Goal: Task Accomplishment & Management: Use online tool/utility

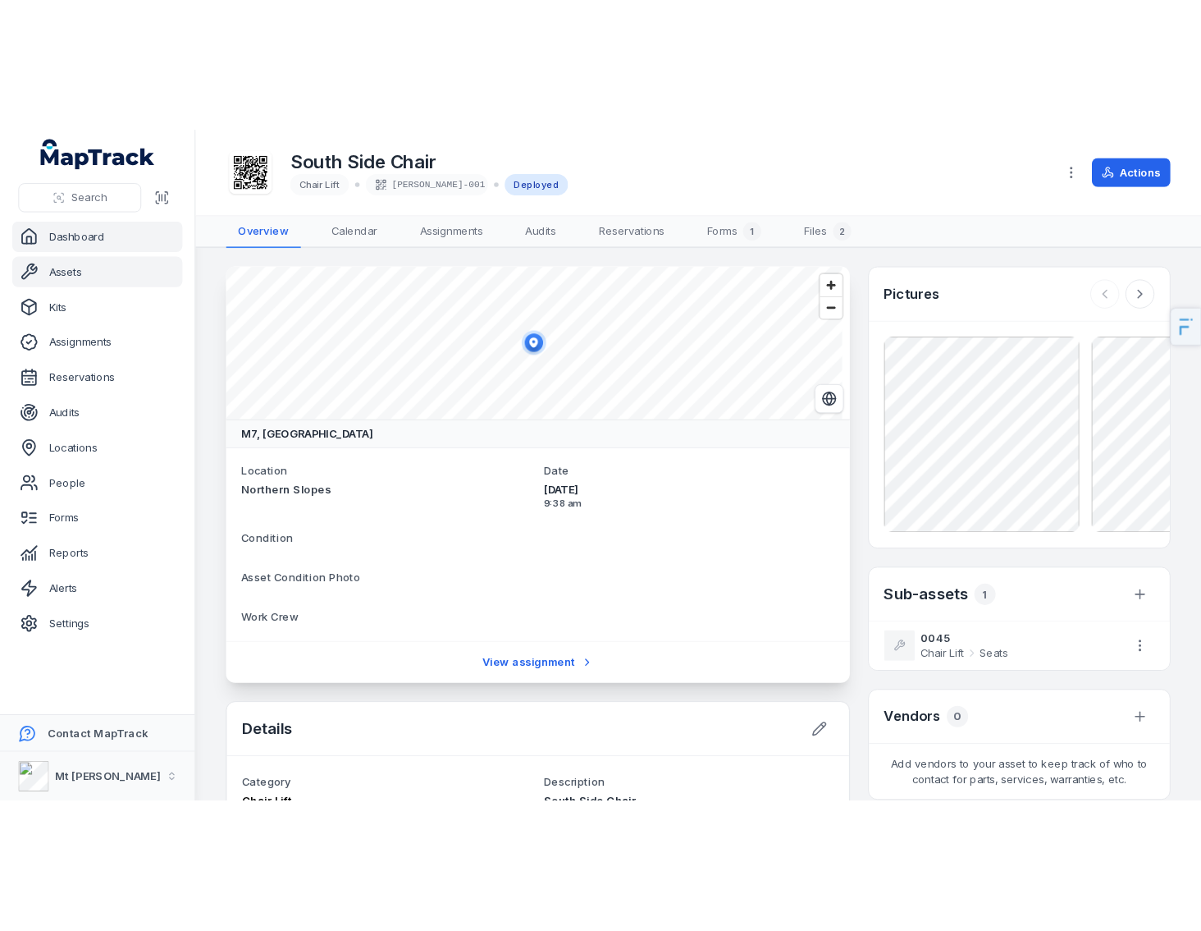
scroll to position [21, 0]
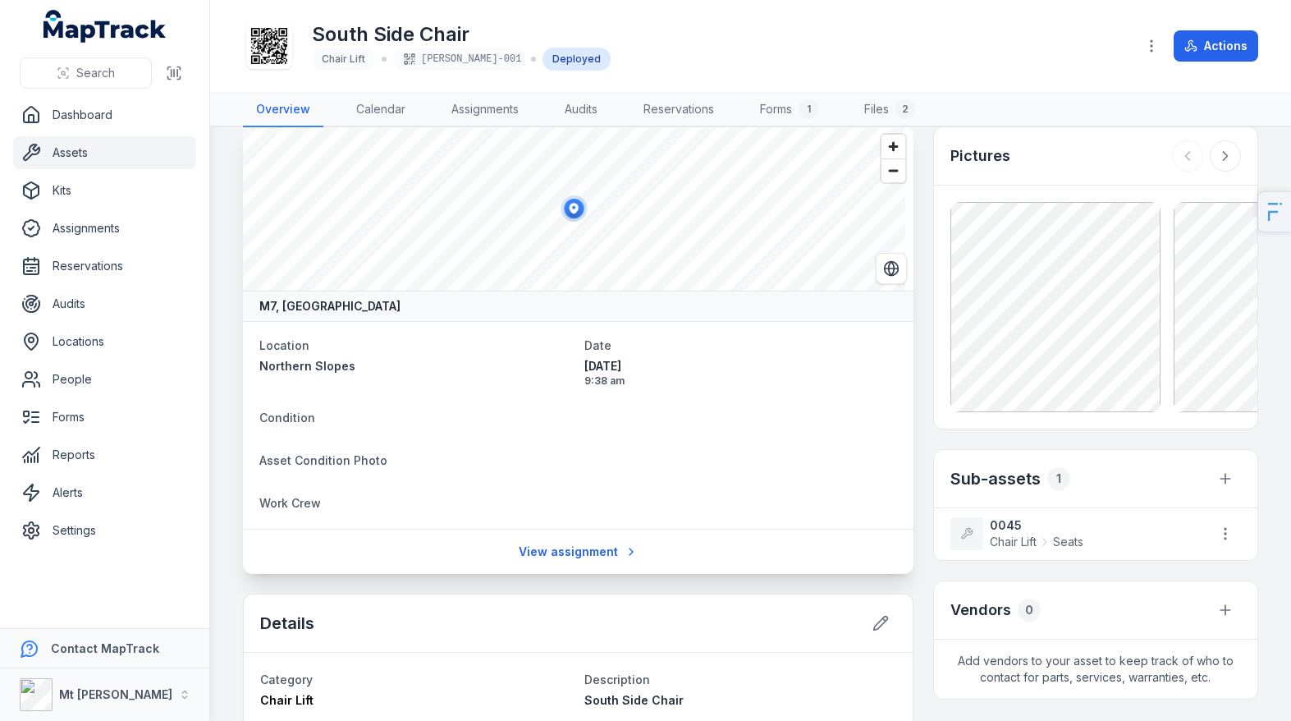
click at [102, 147] on link "Assets" at bounding box center [104, 152] width 183 height 33
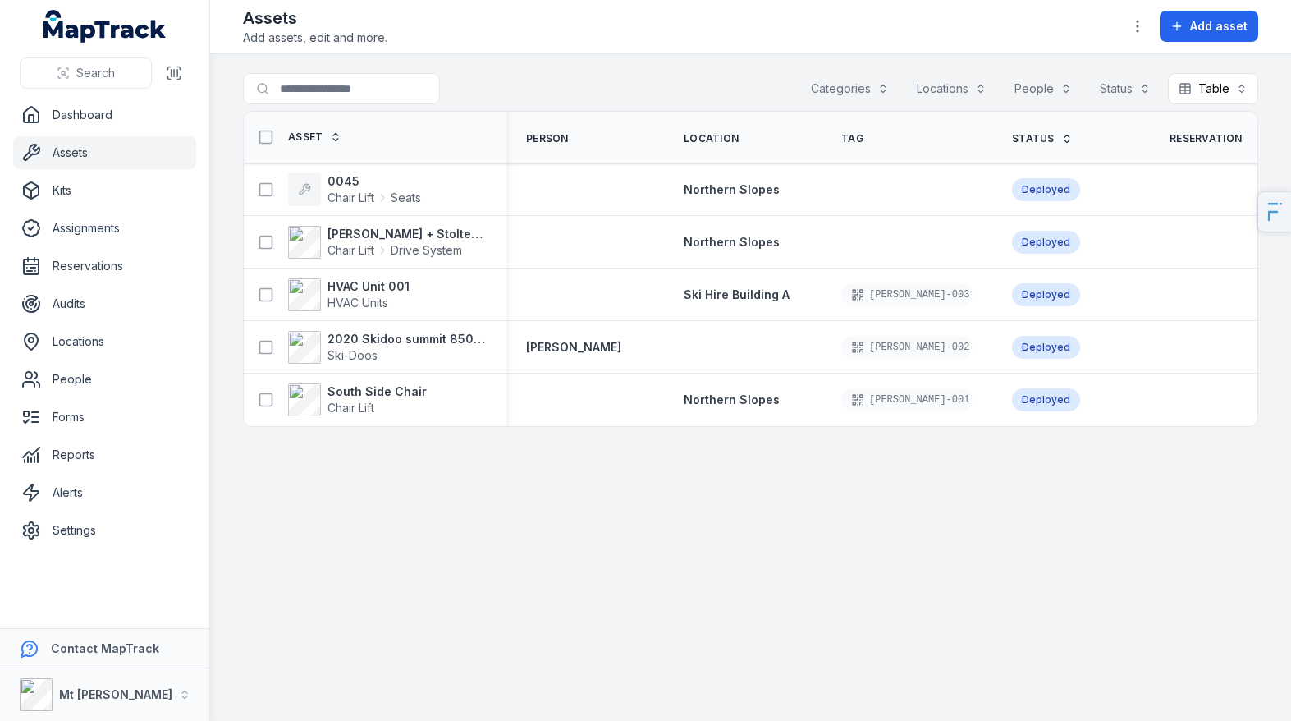
click at [825, 98] on button "Categories" at bounding box center [849, 88] width 99 height 31
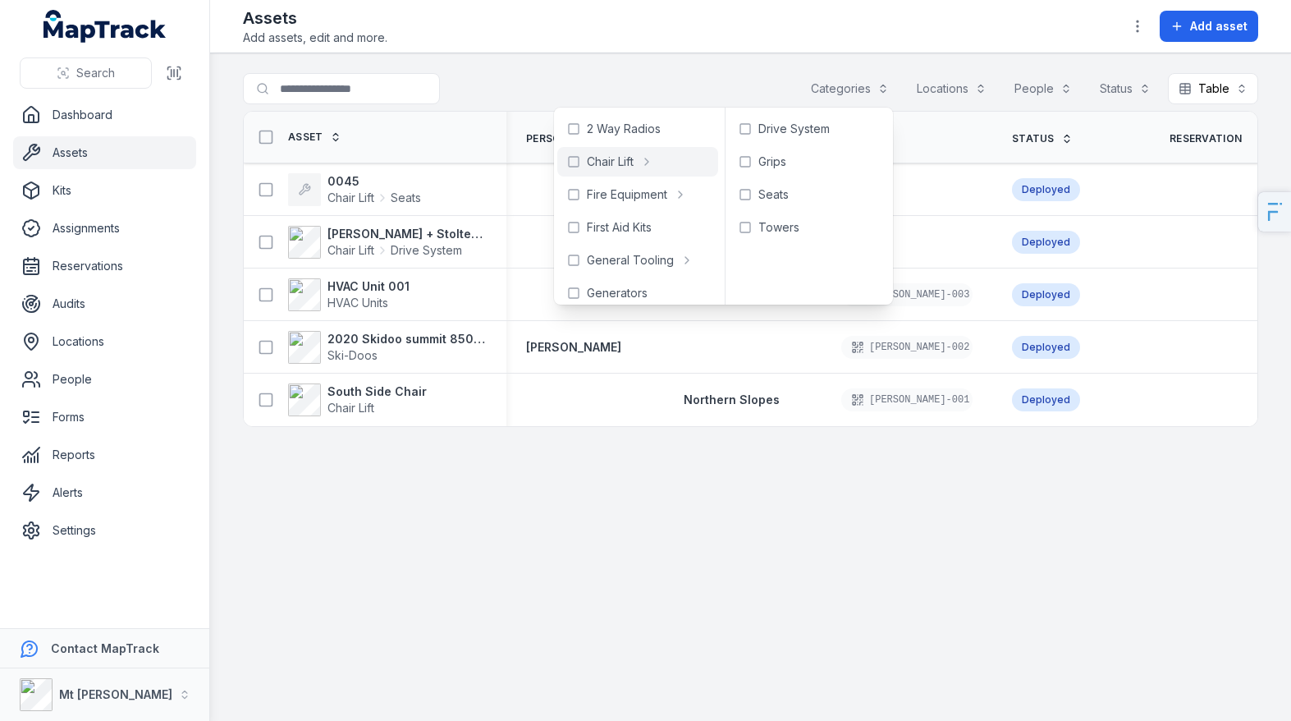
click at [748, 53] on main "Search for assets Categories Locations People Status Table ***** Asset Person L…" at bounding box center [750, 386] width 1081 height 667
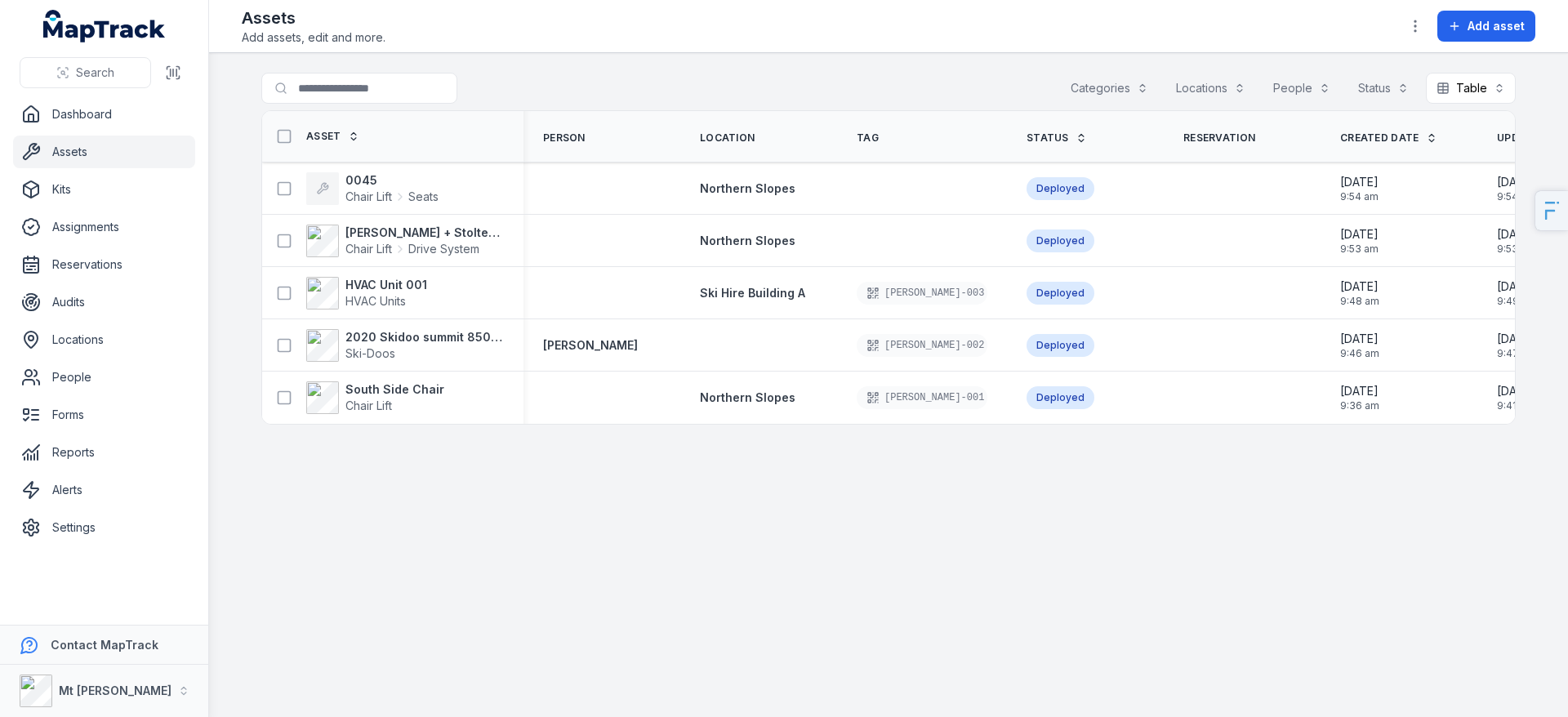
click at [657, 544] on main "Search for assets Categories Locations People Status Table ***** Asset Person L…" at bounding box center [888, 384] width 1359 height 663
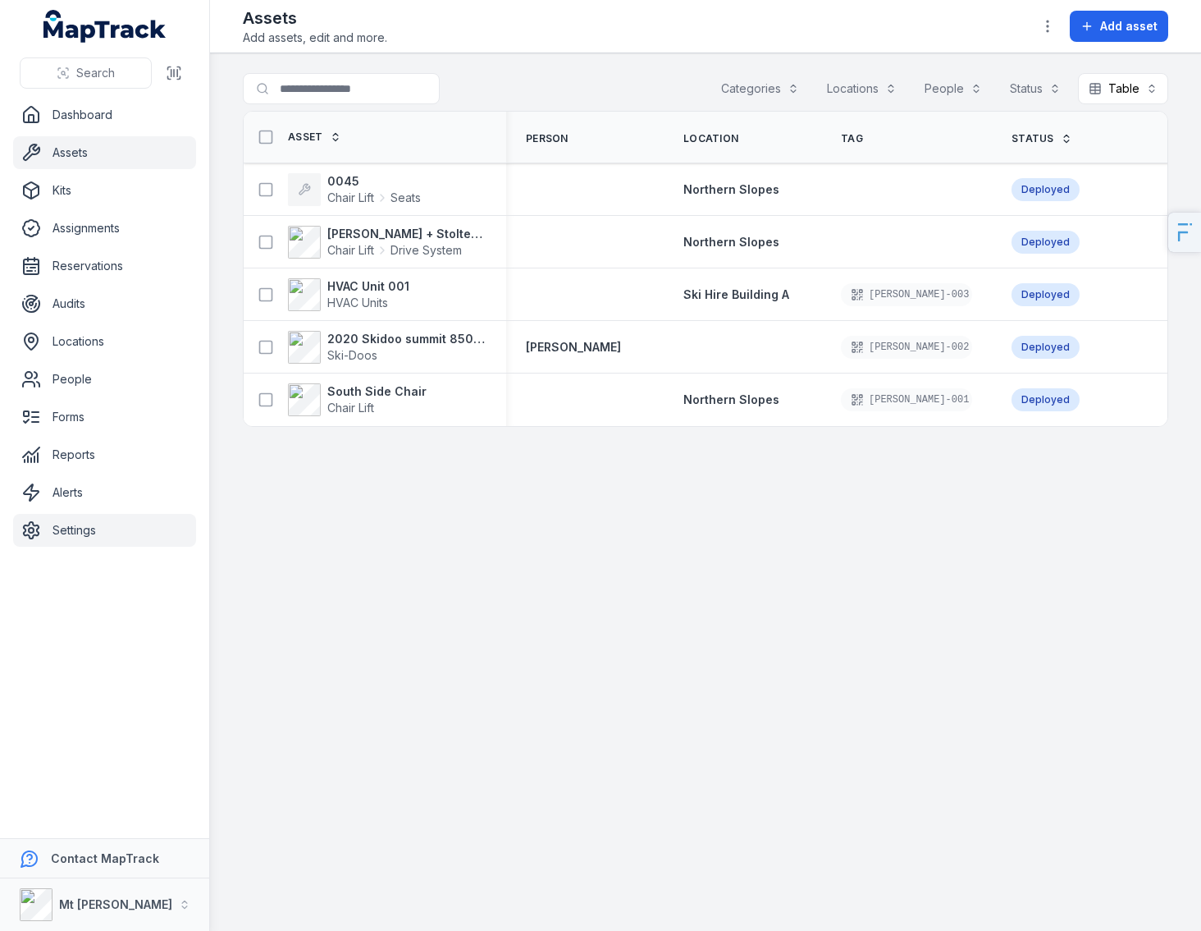
click at [89, 541] on link "Settings" at bounding box center [104, 530] width 183 height 33
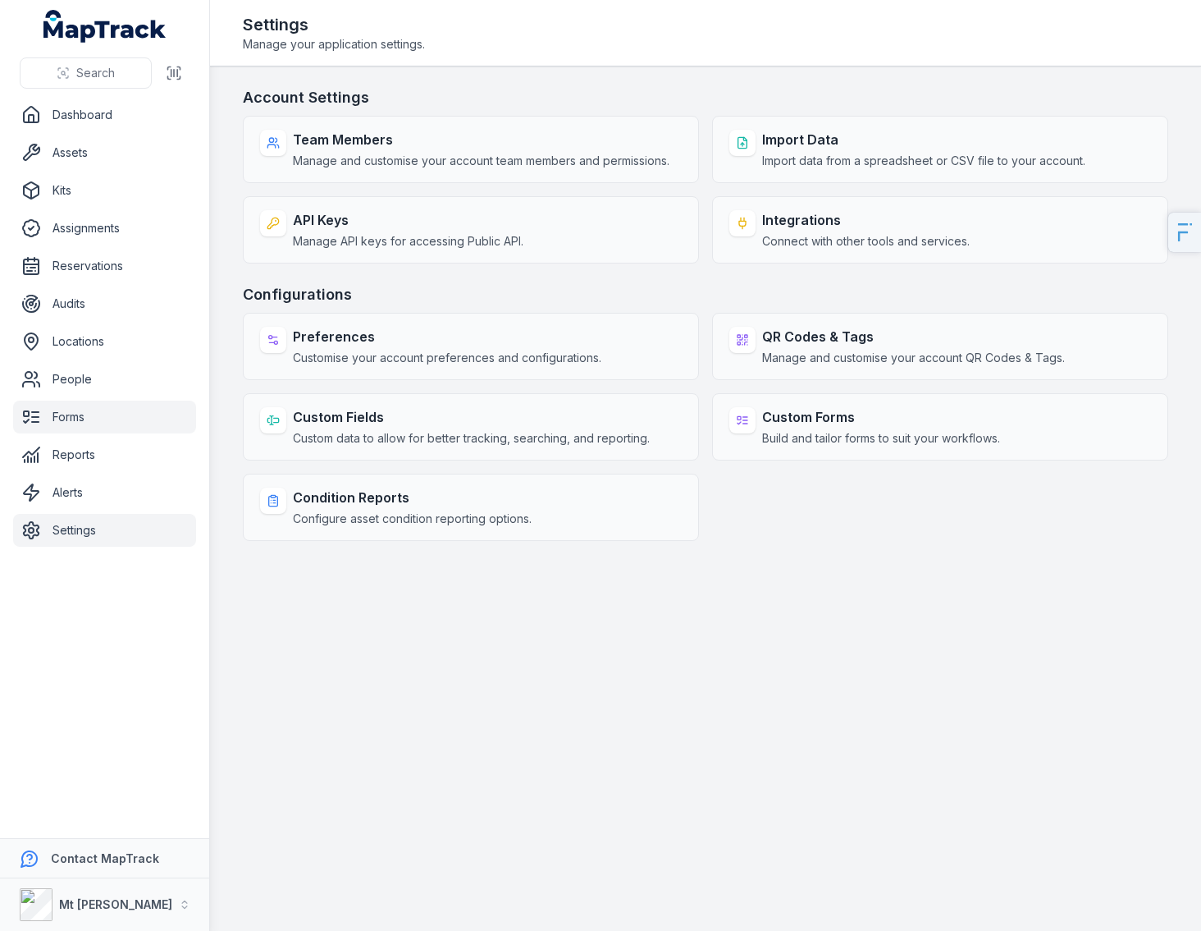
click at [82, 419] on link "Forms" at bounding box center [104, 416] width 183 height 33
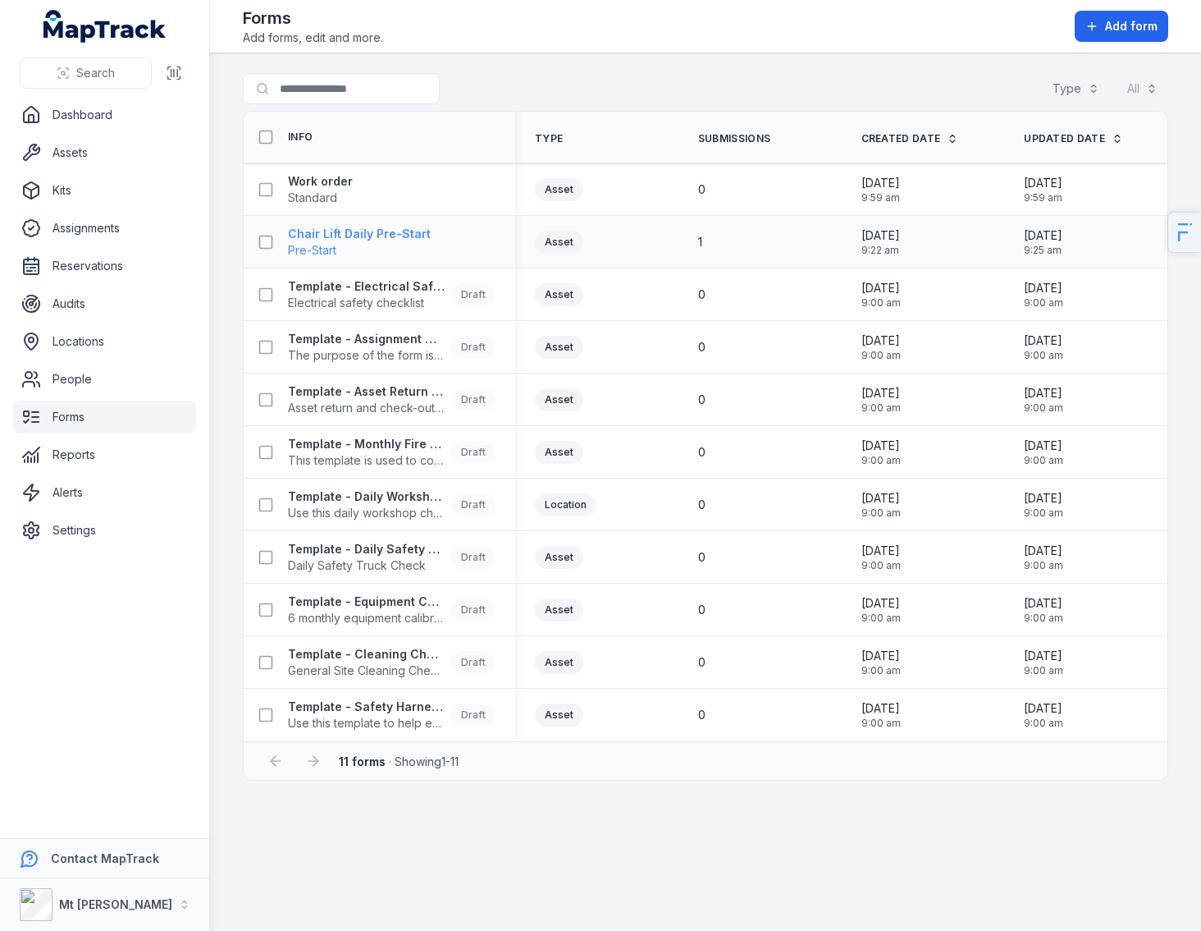
click at [386, 233] on strong "Chair Lift Daily Pre-Start" at bounding box center [359, 234] width 143 height 16
click at [338, 185] on strong "Work order" at bounding box center [320, 181] width 65 height 16
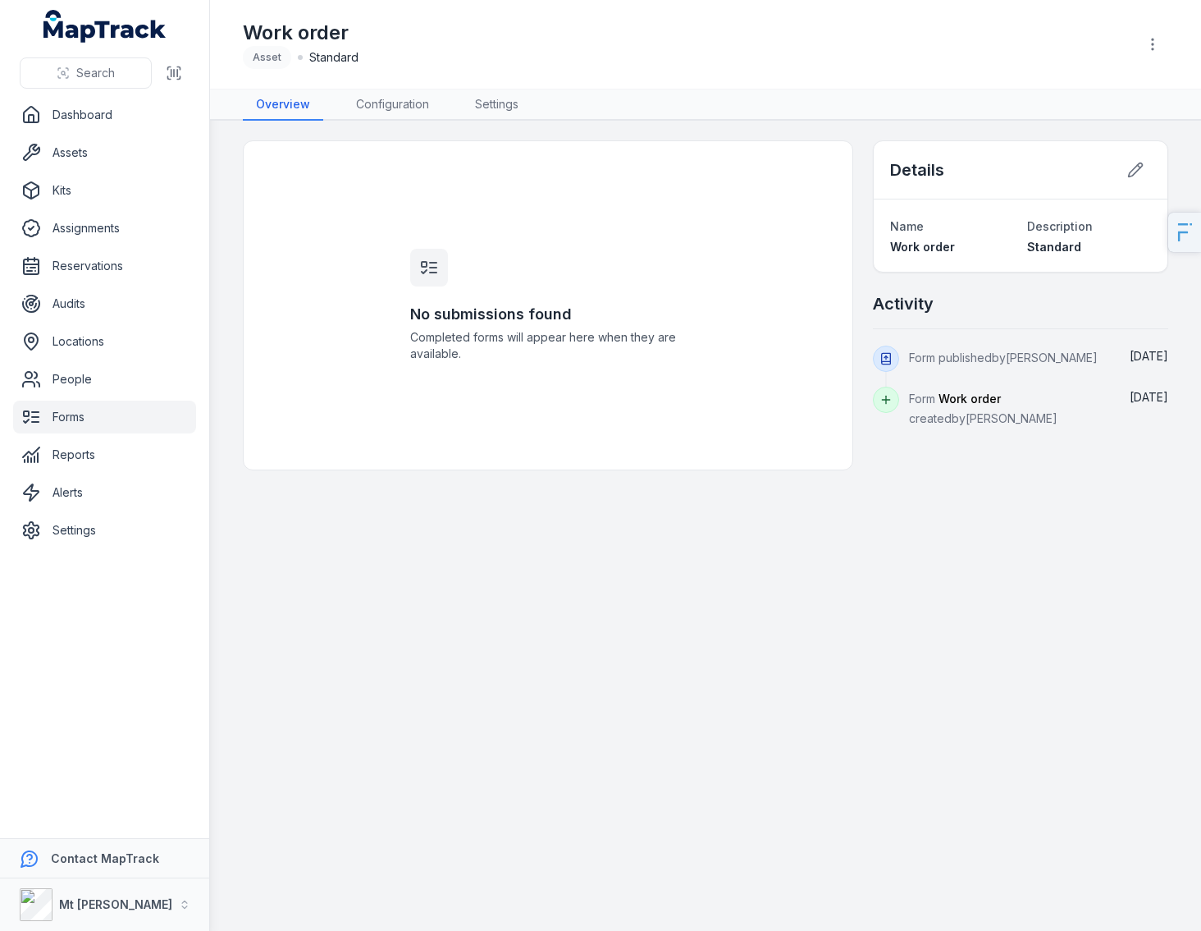
click at [1173, 69] on header "Toggle Navigation Work order Asset Standard" at bounding box center [705, 44] width 991 height 89
click at [1143, 52] on button "button" at bounding box center [1152, 44] width 31 height 31
click at [1101, 121] on div "Duplicate form" at bounding box center [1070, 132] width 184 height 30
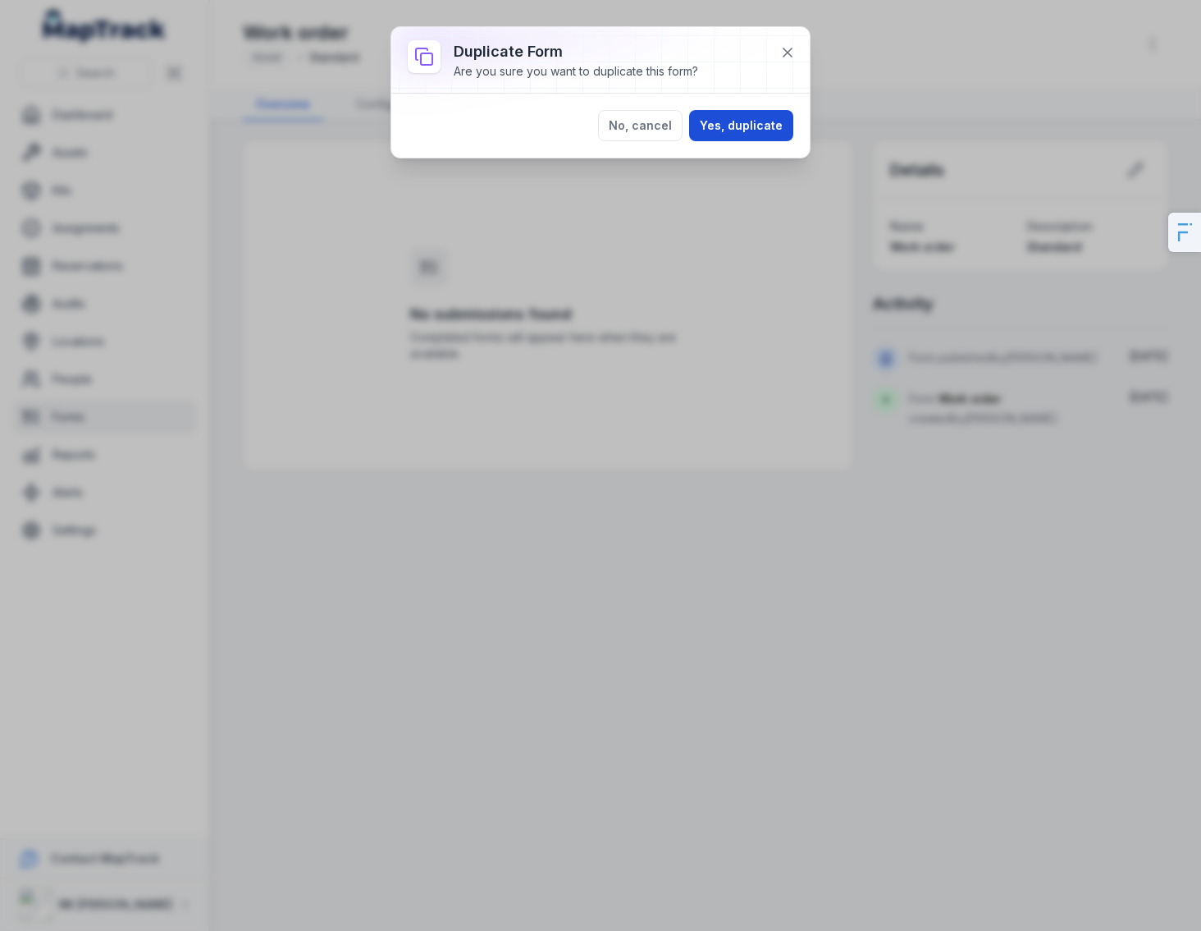
click at [780, 119] on button "Yes, duplicate" at bounding box center [741, 125] width 104 height 31
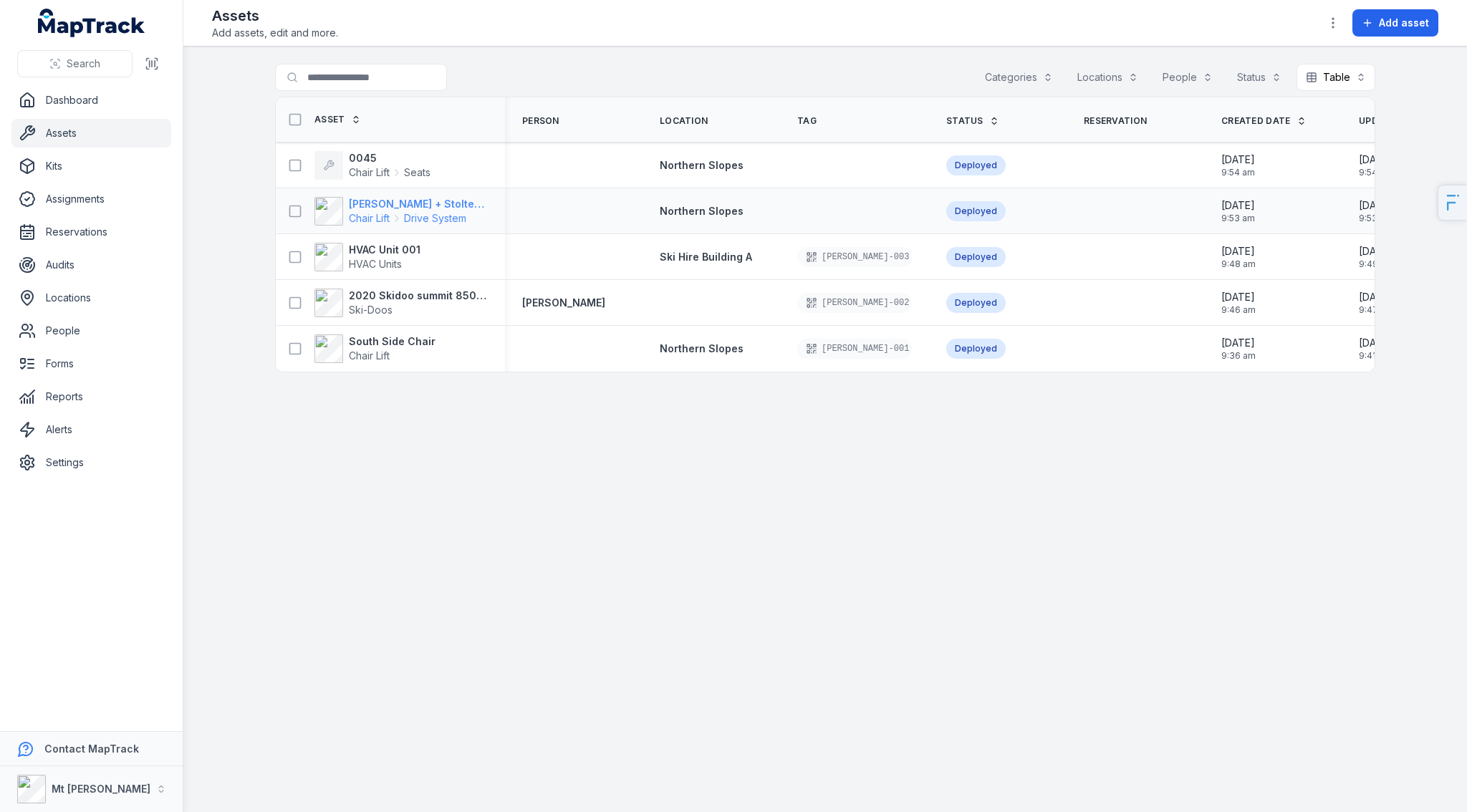
click at [376, 211] on span "Chair Lift" at bounding box center [369, 218] width 41 height 14
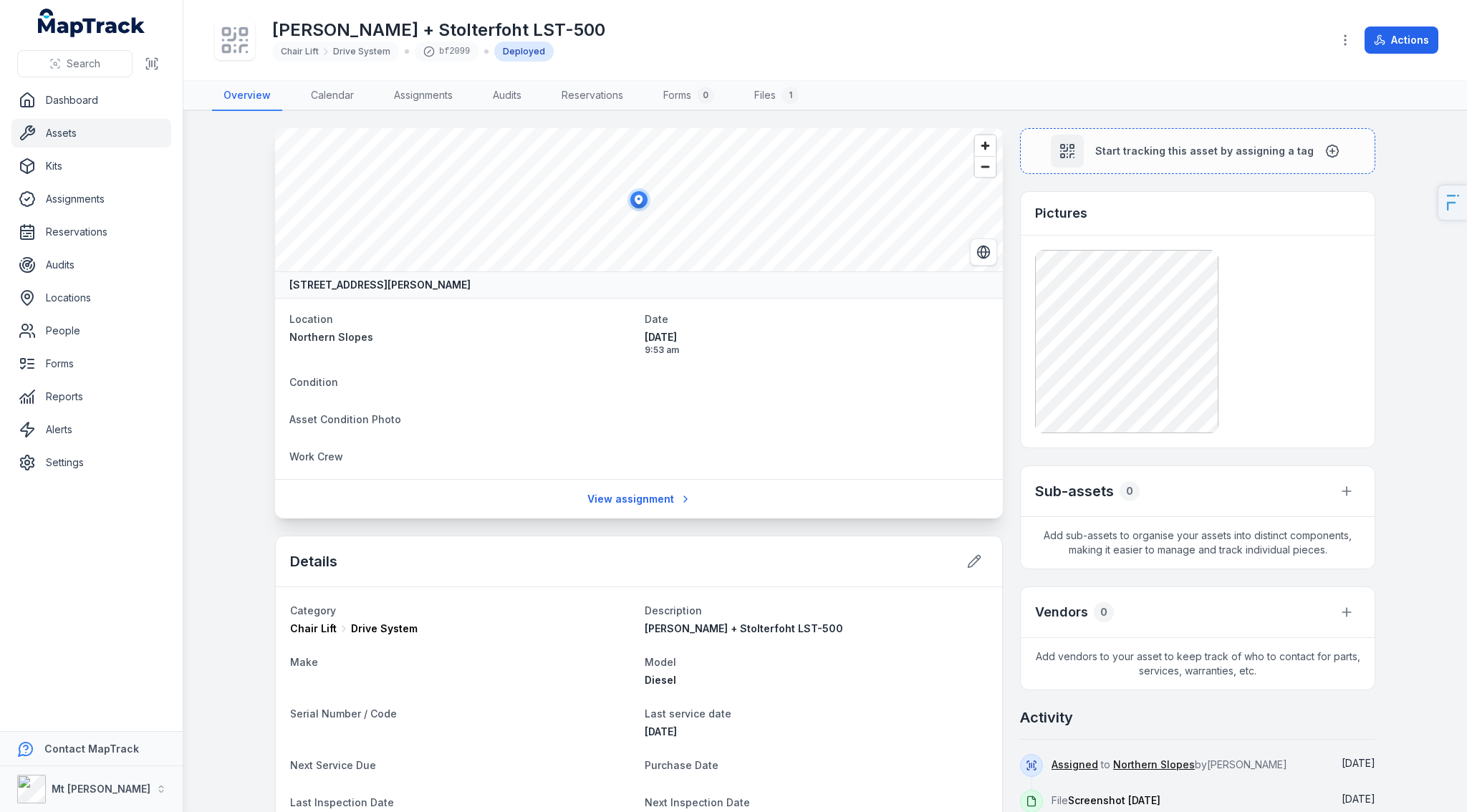
click at [242, 40] on icon at bounding box center [241, 40] width 2 height 0
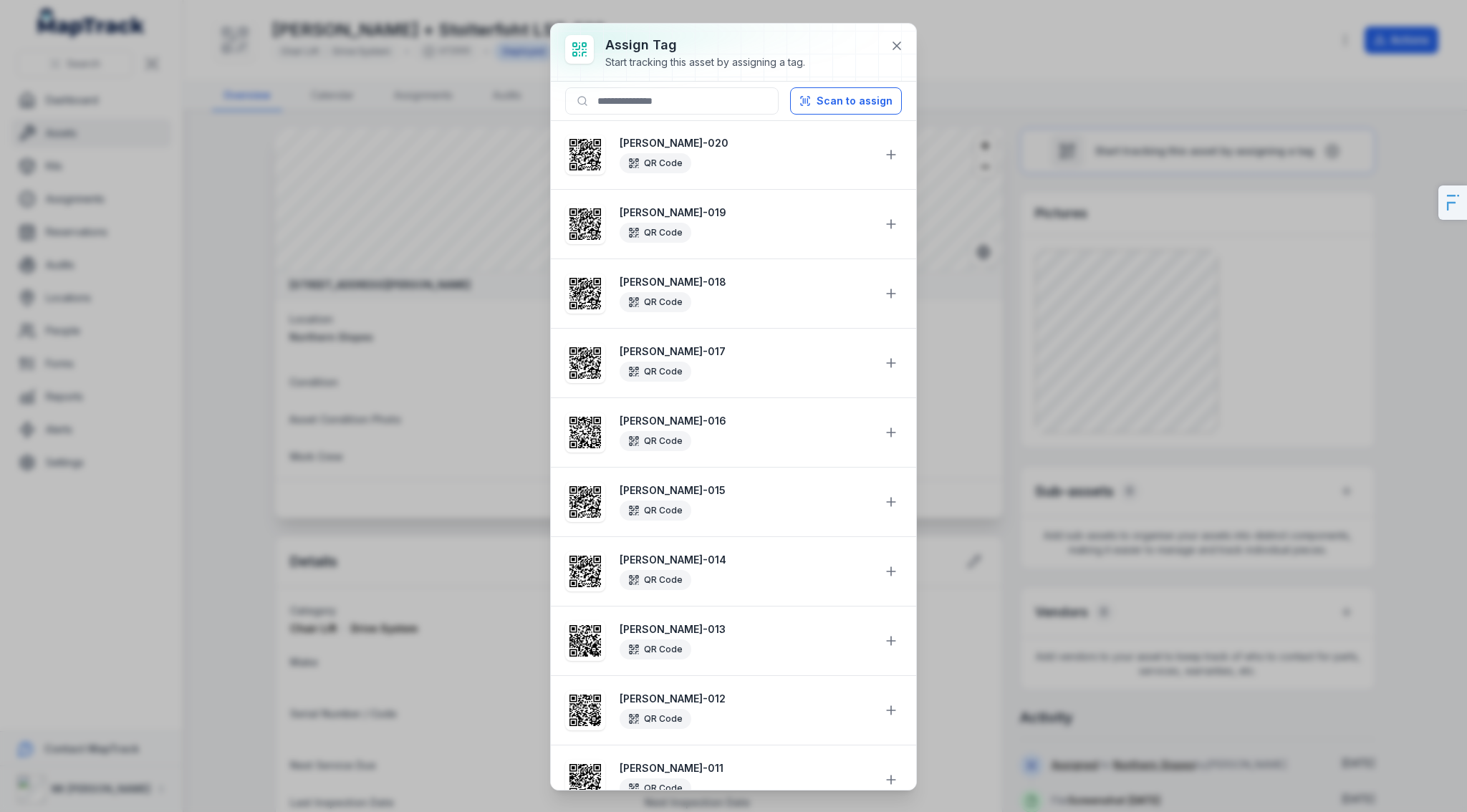
scroll to position [510, 0]
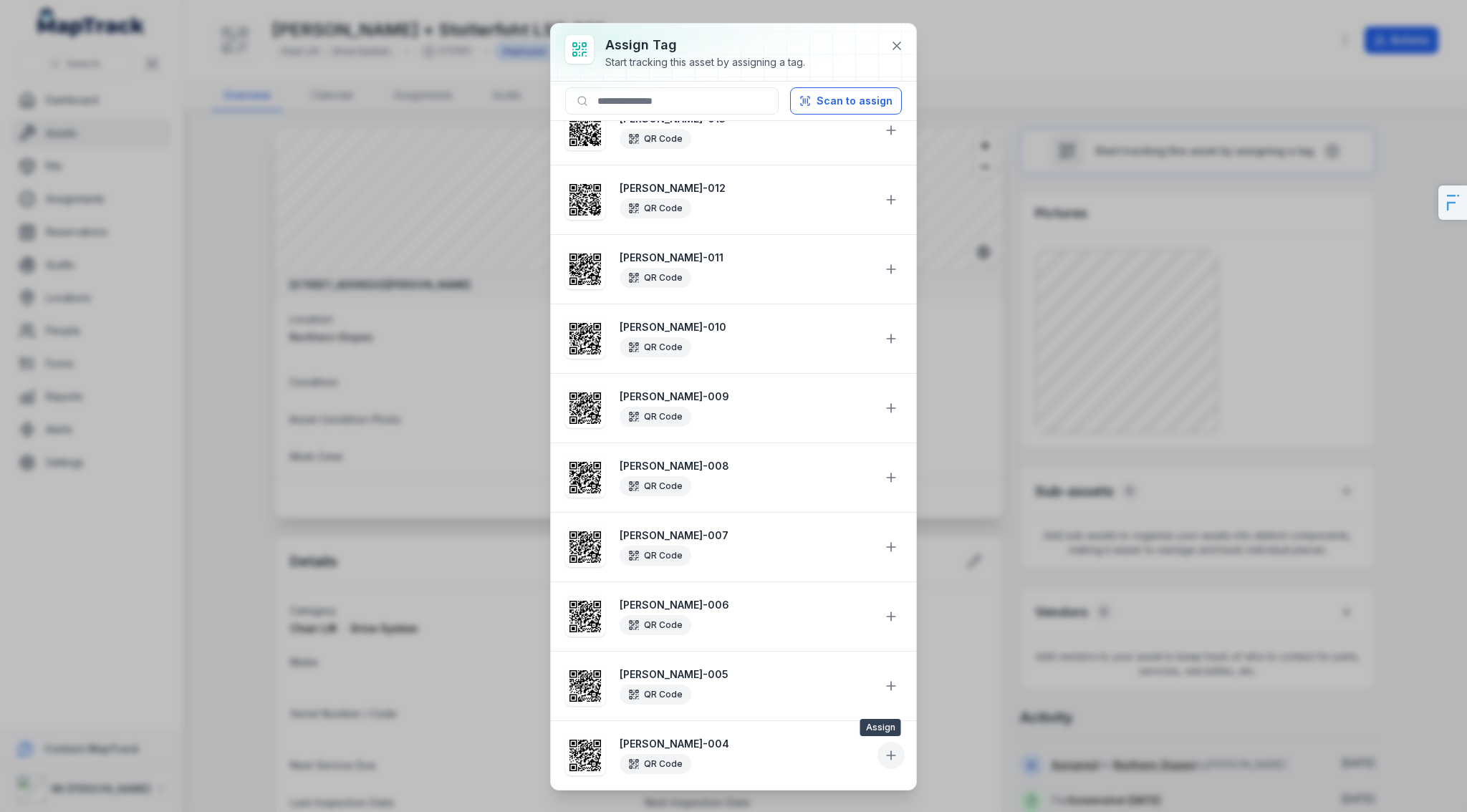
click at [878, 746] on button at bounding box center [890, 754] width 27 height 27
